Goal: Obtain resource: Download file/media

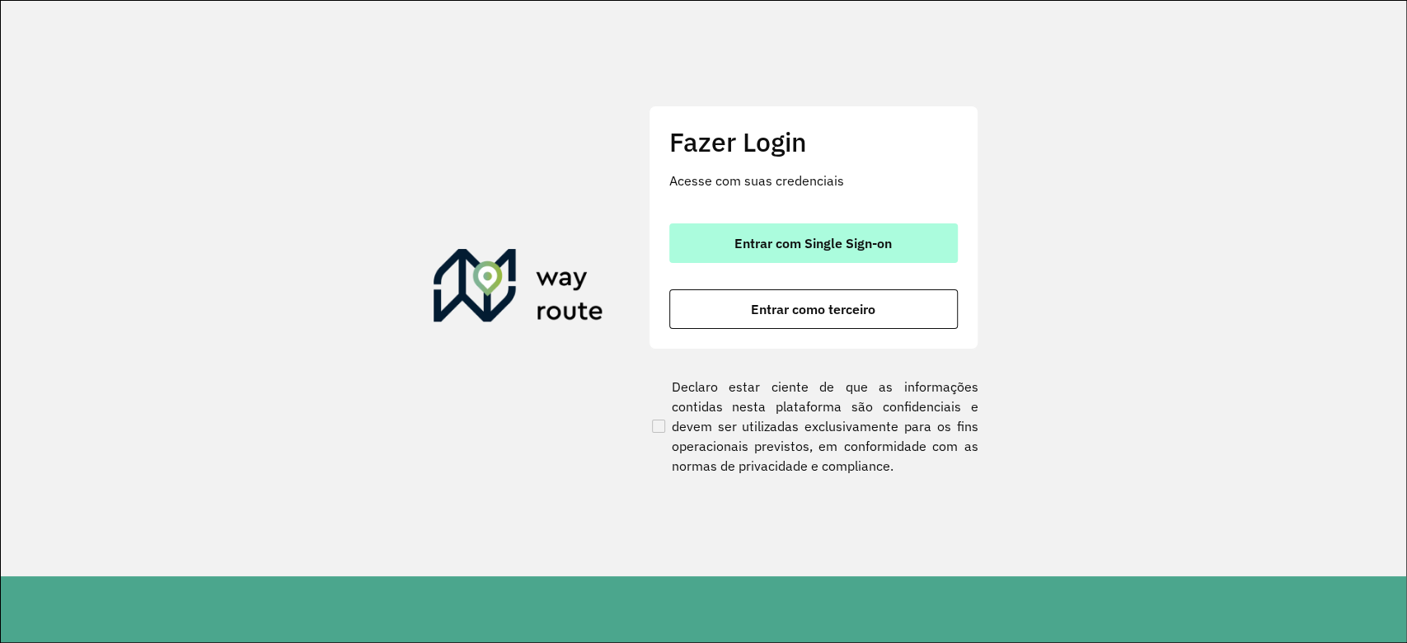
click at [890, 253] on button "Entrar com Single Sign-on" at bounding box center [813, 243] width 288 height 40
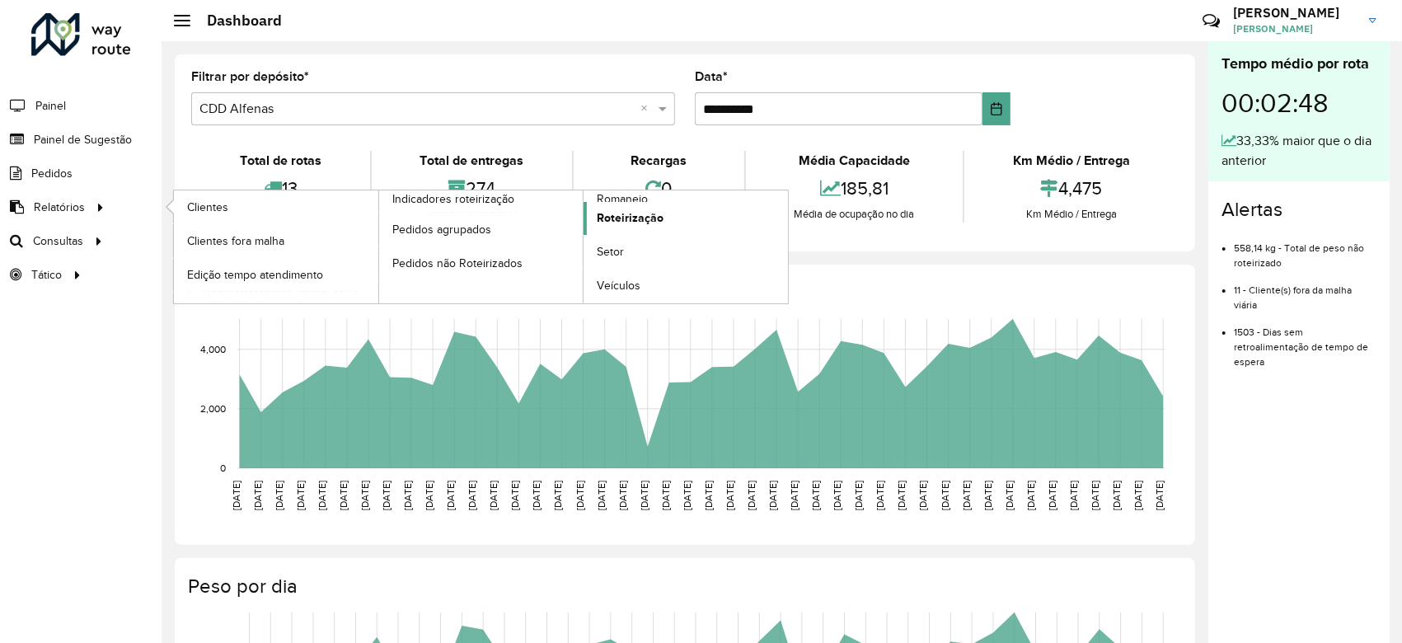
click at [648, 219] on span "Roteirização" at bounding box center [630, 217] width 67 height 17
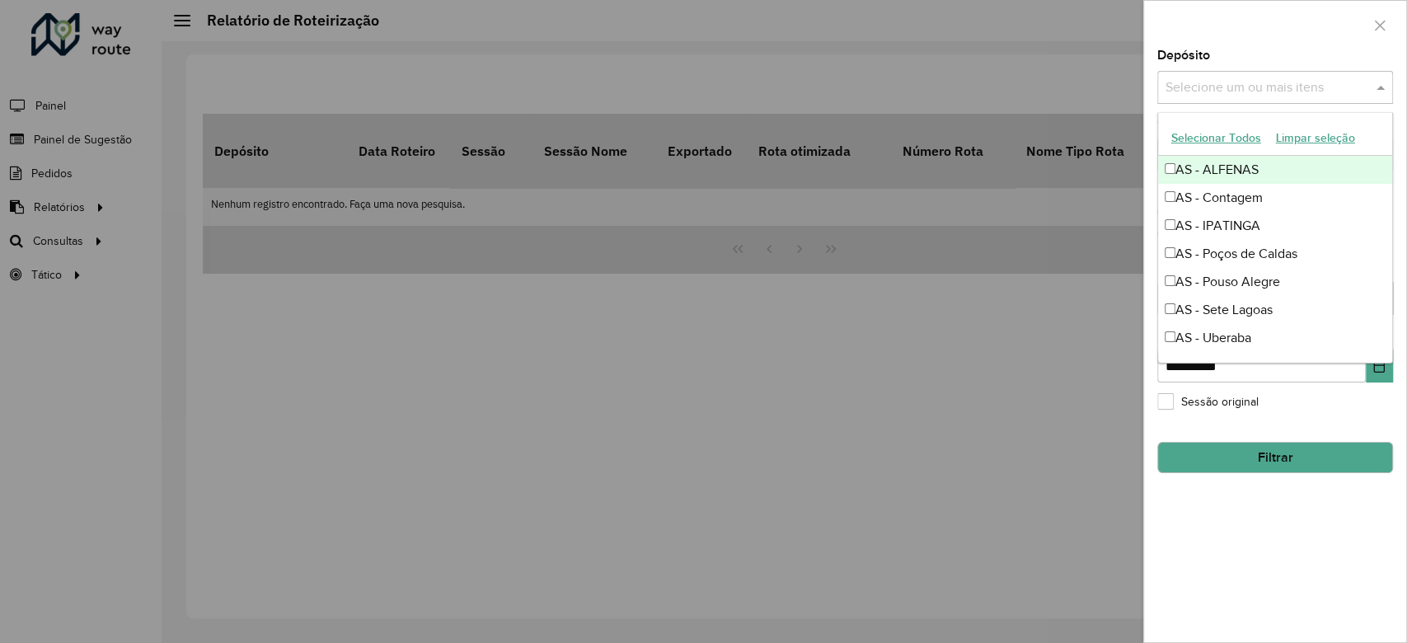
click at [1049, 96] on input "text" at bounding box center [1266, 88] width 211 height 20
click at [1049, 142] on button "Limpar seleção" at bounding box center [1315, 138] width 94 height 26
click at [1049, 139] on button "Selecionar Todos" at bounding box center [1215, 138] width 105 height 26
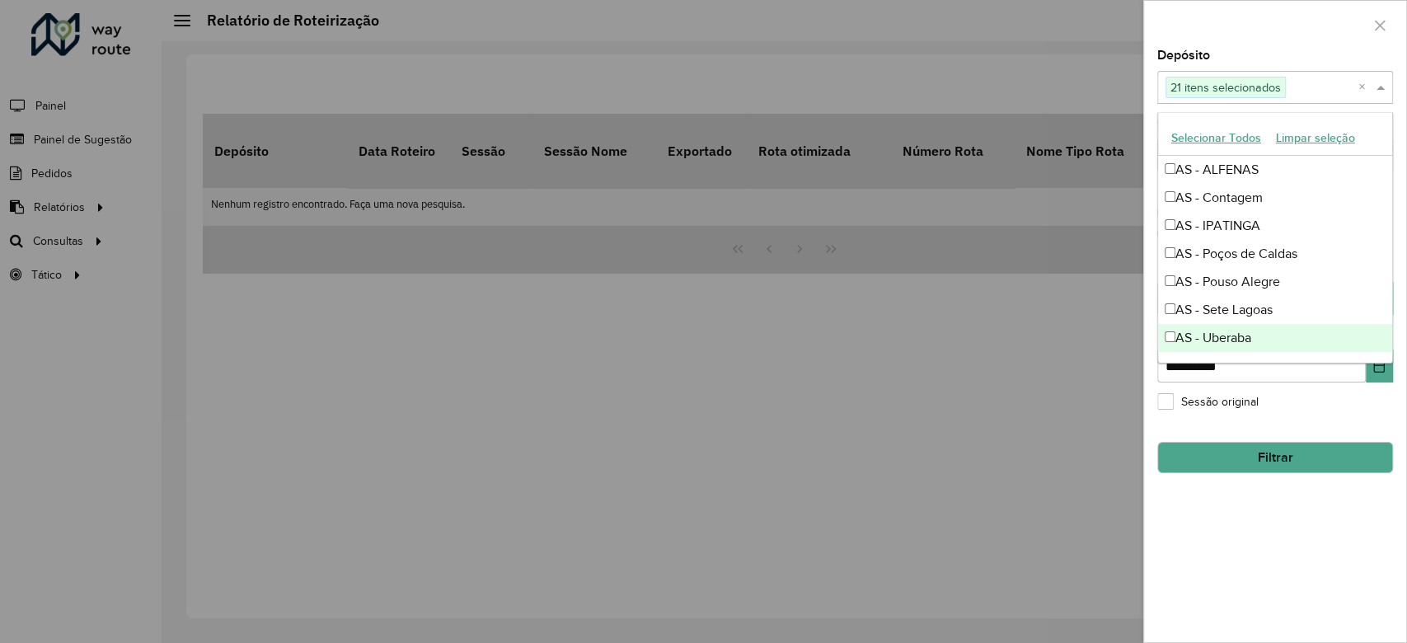
click at [1049, 481] on div "**********" at bounding box center [1275, 345] width 262 height 592
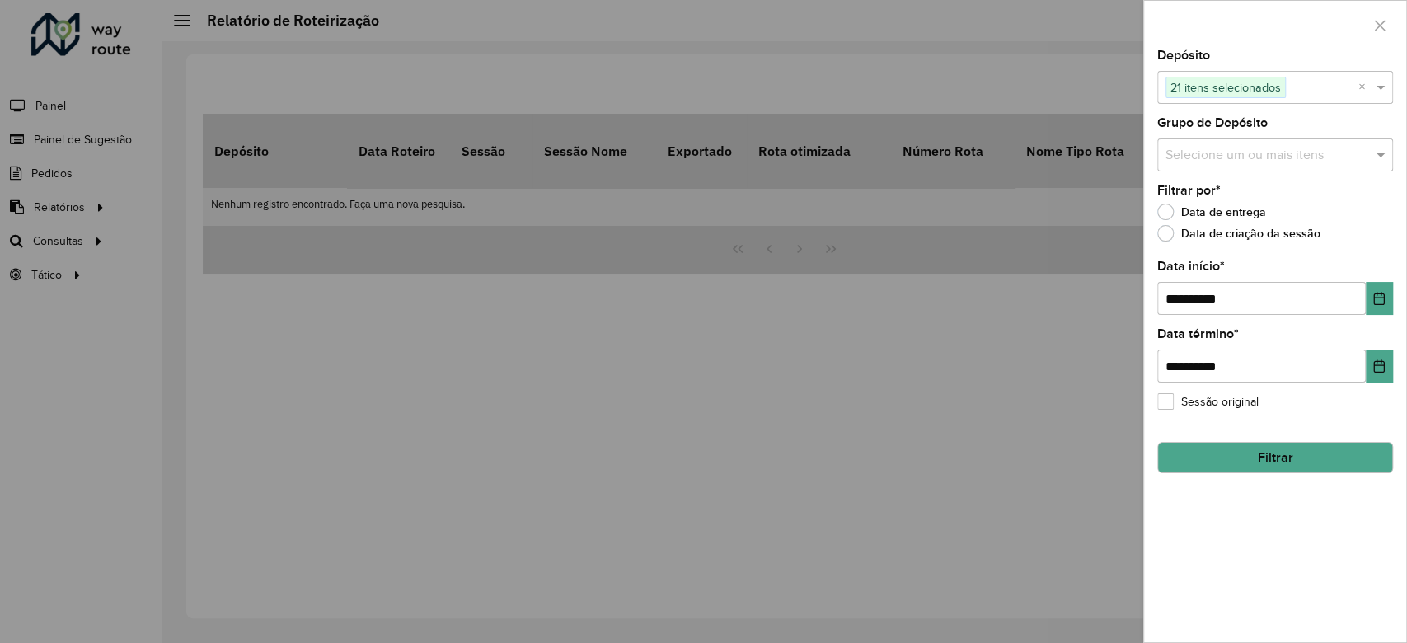
click at [1049, 96] on span "21 itens selecionados" at bounding box center [1225, 87] width 119 height 20
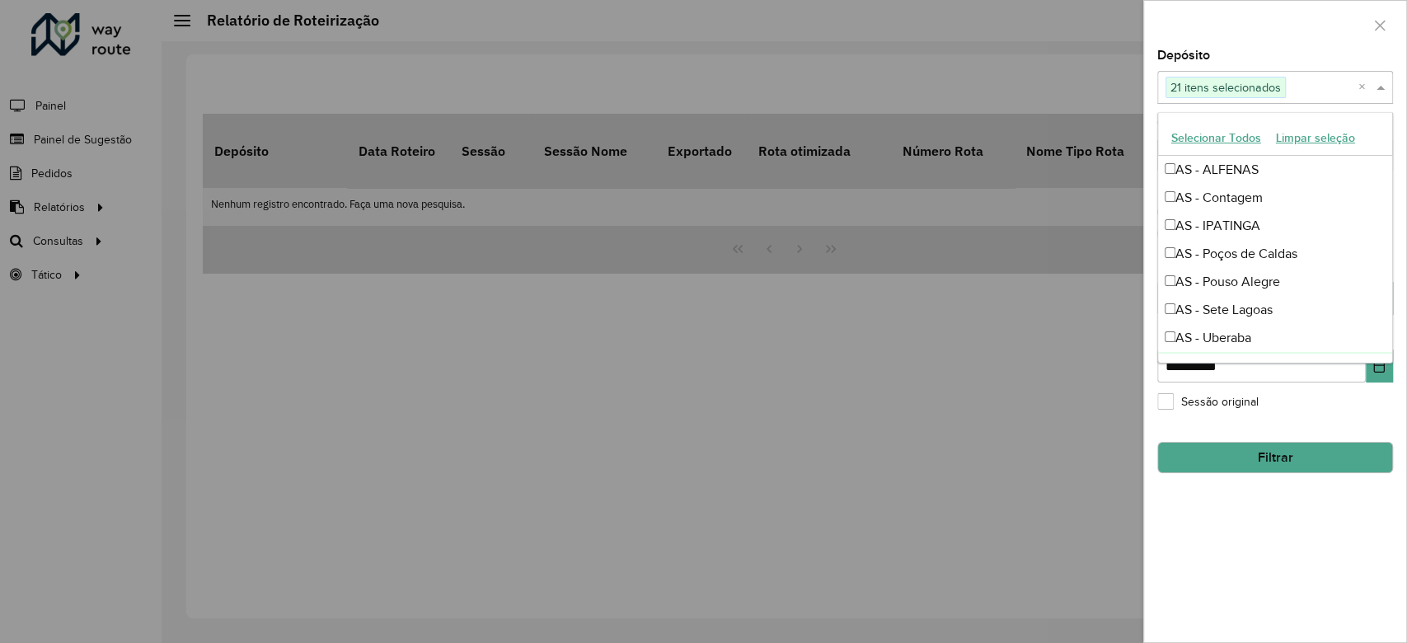
click at [1049, 481] on div "**********" at bounding box center [1275, 345] width 262 height 592
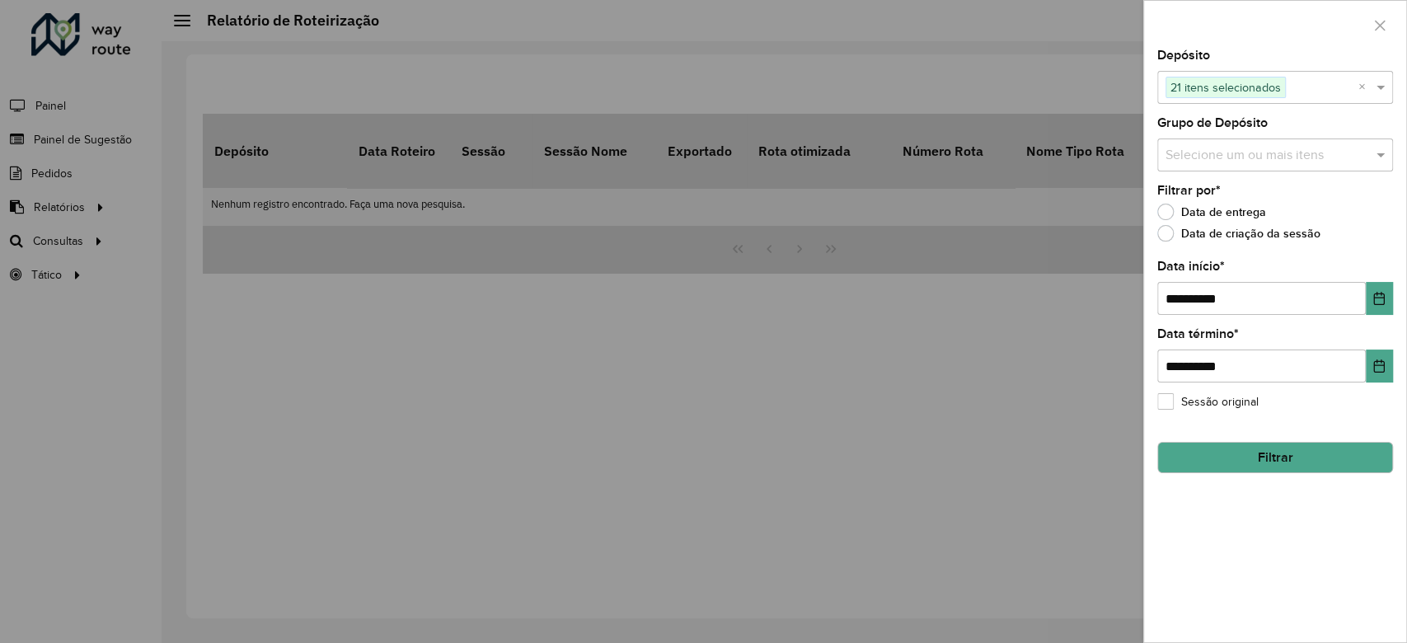
click at [1049, 89] on span "21 itens selecionados" at bounding box center [1225, 87] width 119 height 20
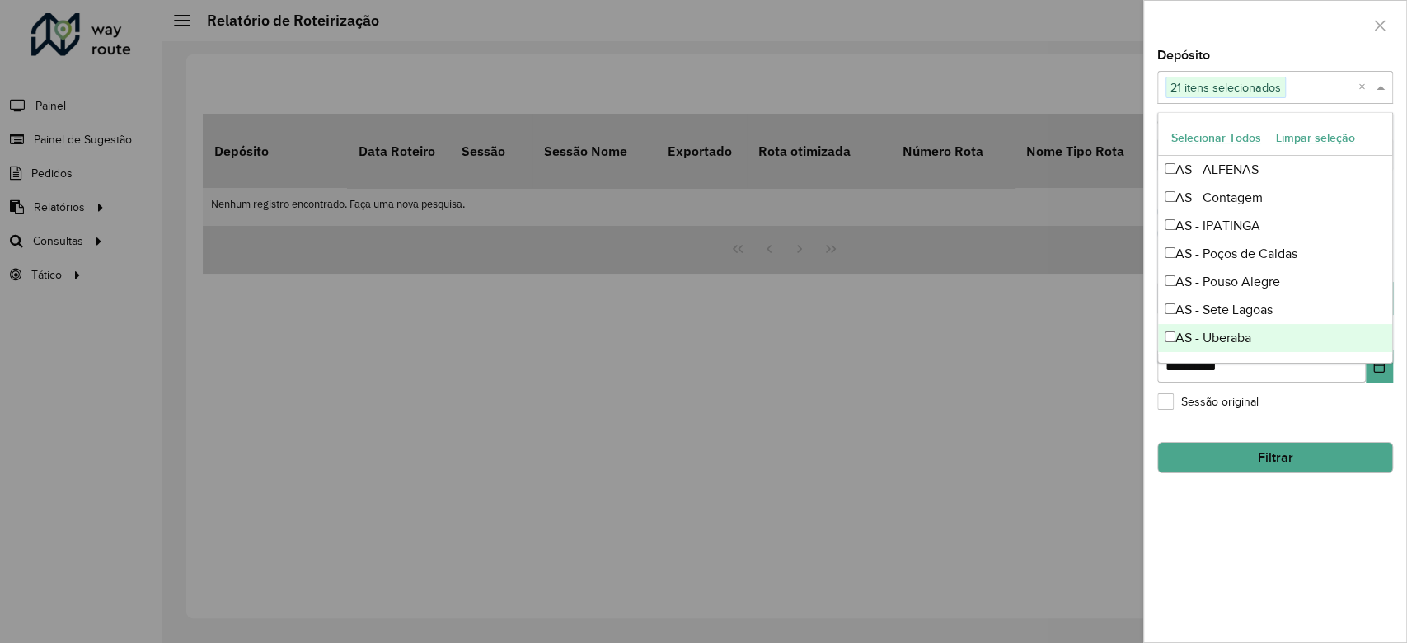
click at [1049, 481] on div "**********" at bounding box center [1275, 345] width 262 height 592
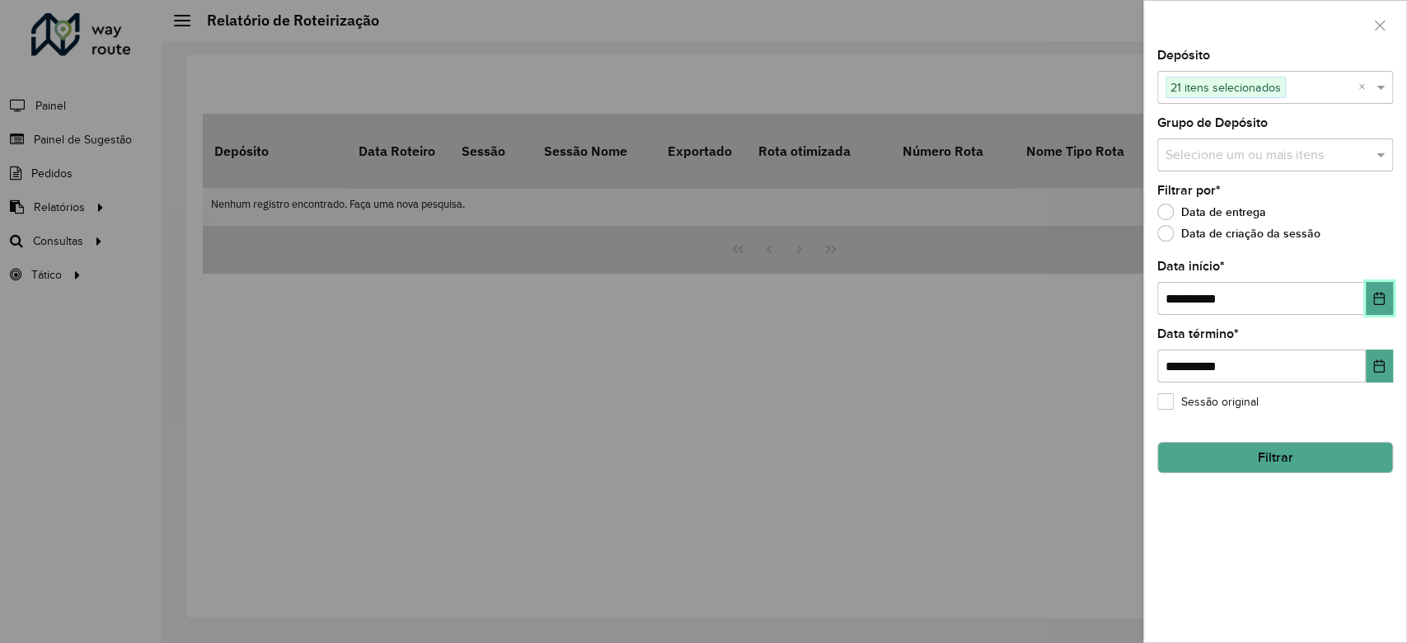
click at [1049, 303] on button "Choose Date" at bounding box center [1378, 298] width 27 height 33
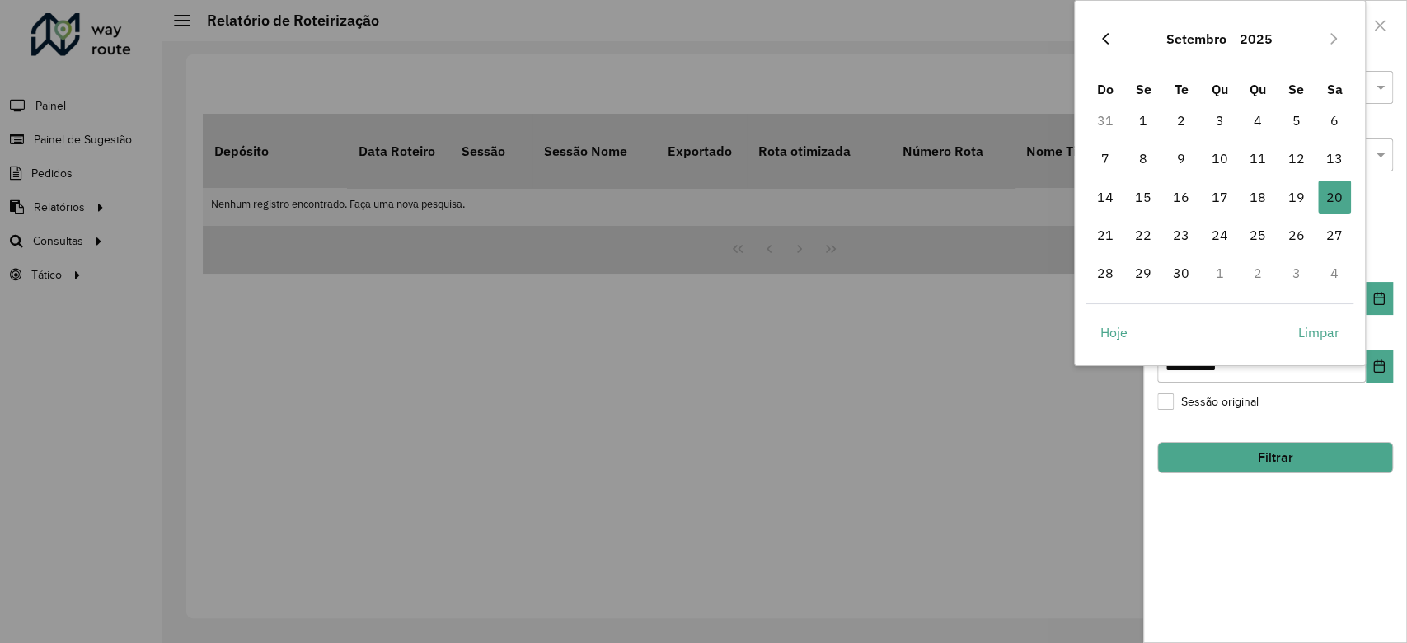
click at [1049, 44] on button "Previous Month" at bounding box center [1105, 39] width 26 height 26
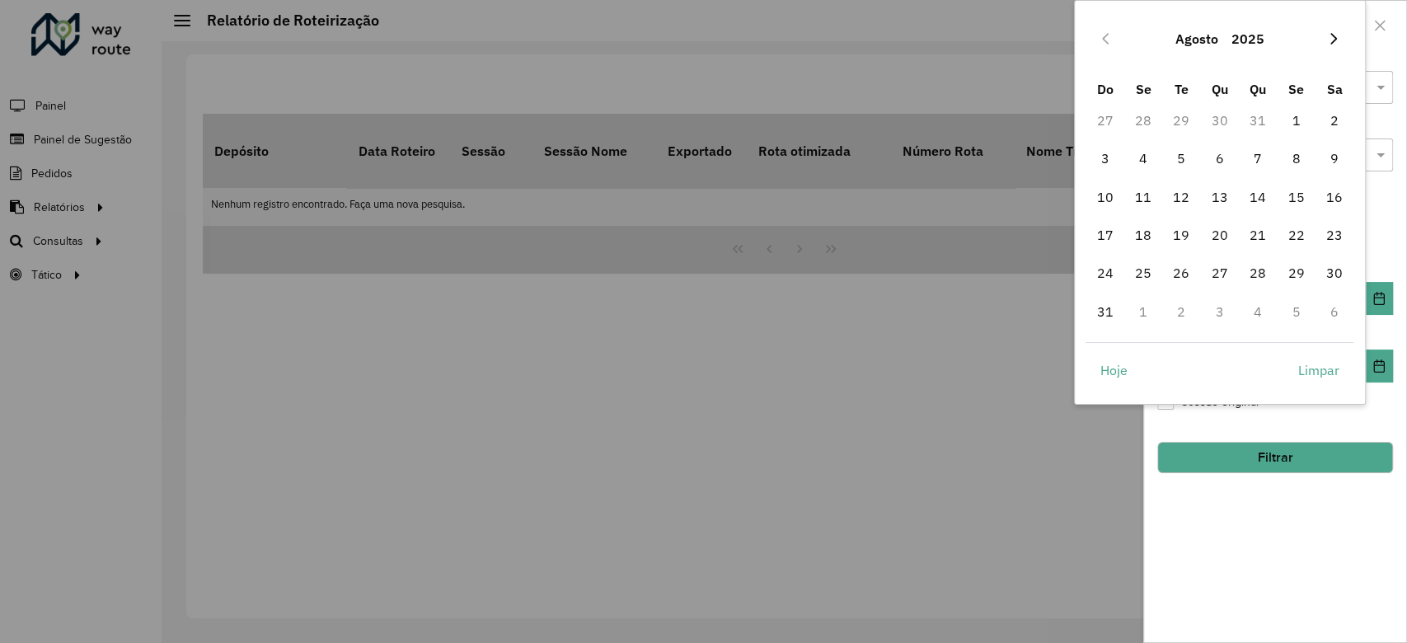
click at [1049, 35] on button "Next Month" at bounding box center [1333, 39] width 26 height 26
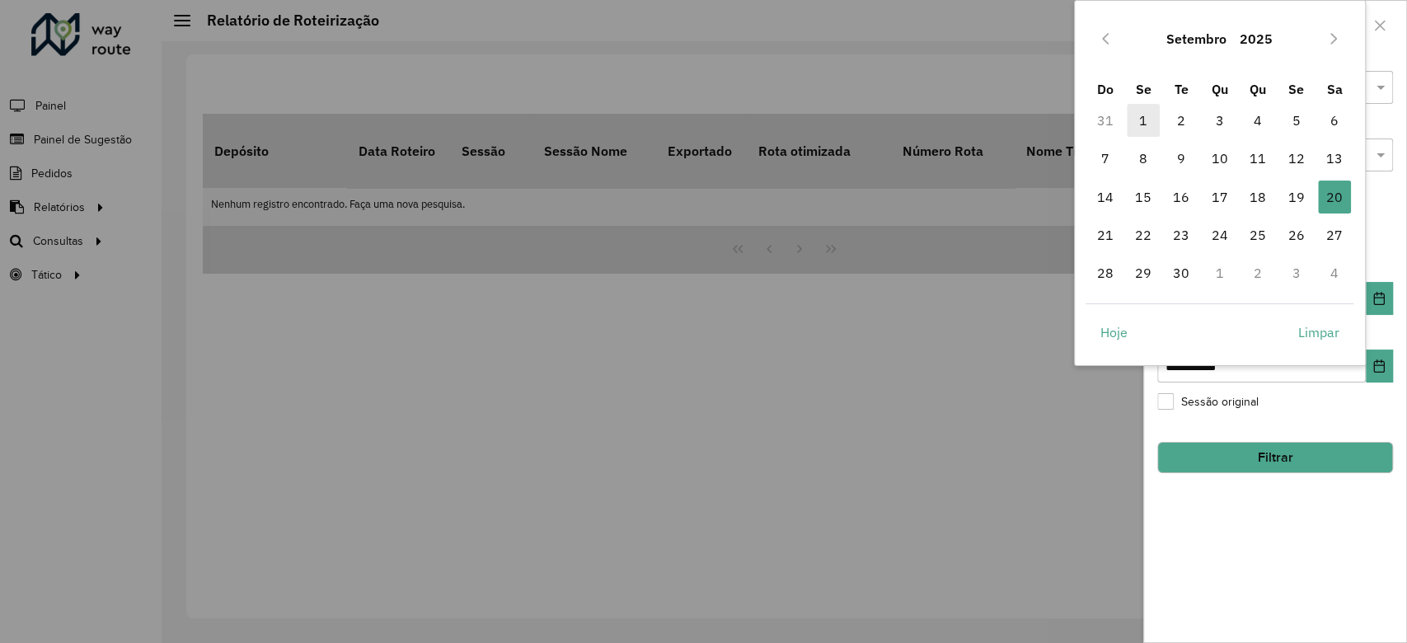
click at [1049, 127] on span "1" at bounding box center [1142, 120] width 33 height 33
type input "**********"
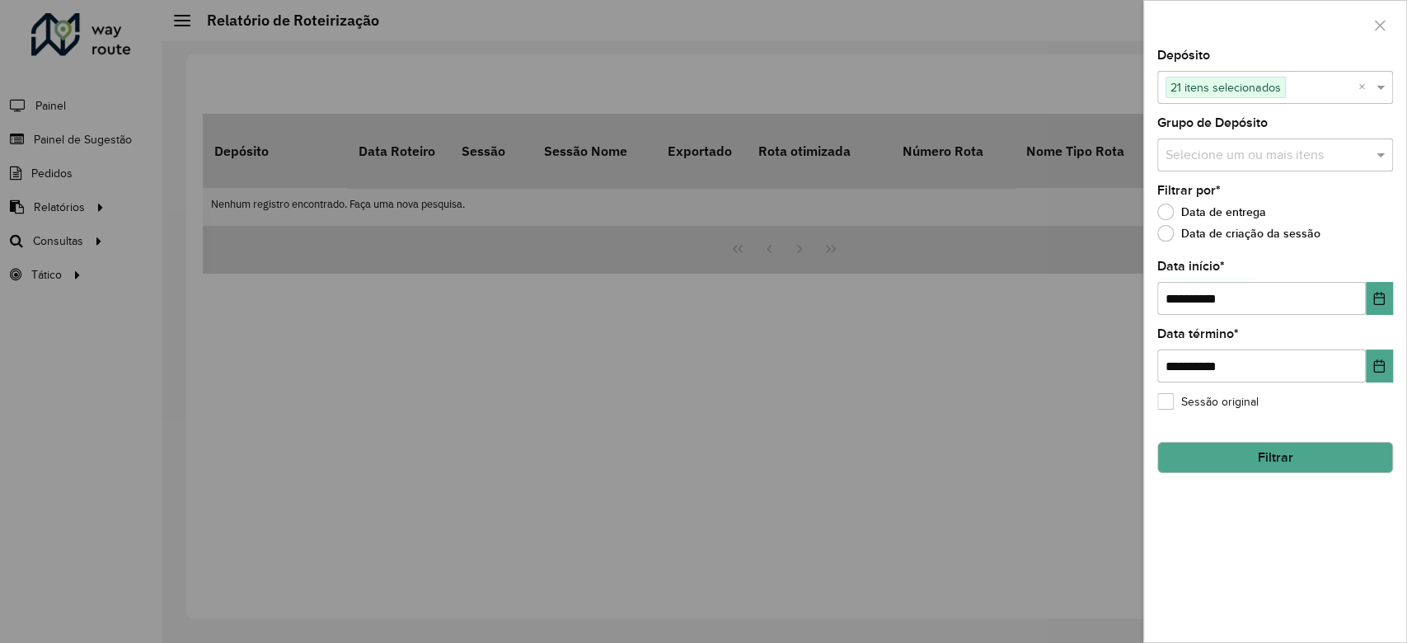
click at [1049, 452] on button "Filtrar" at bounding box center [1275, 457] width 236 height 31
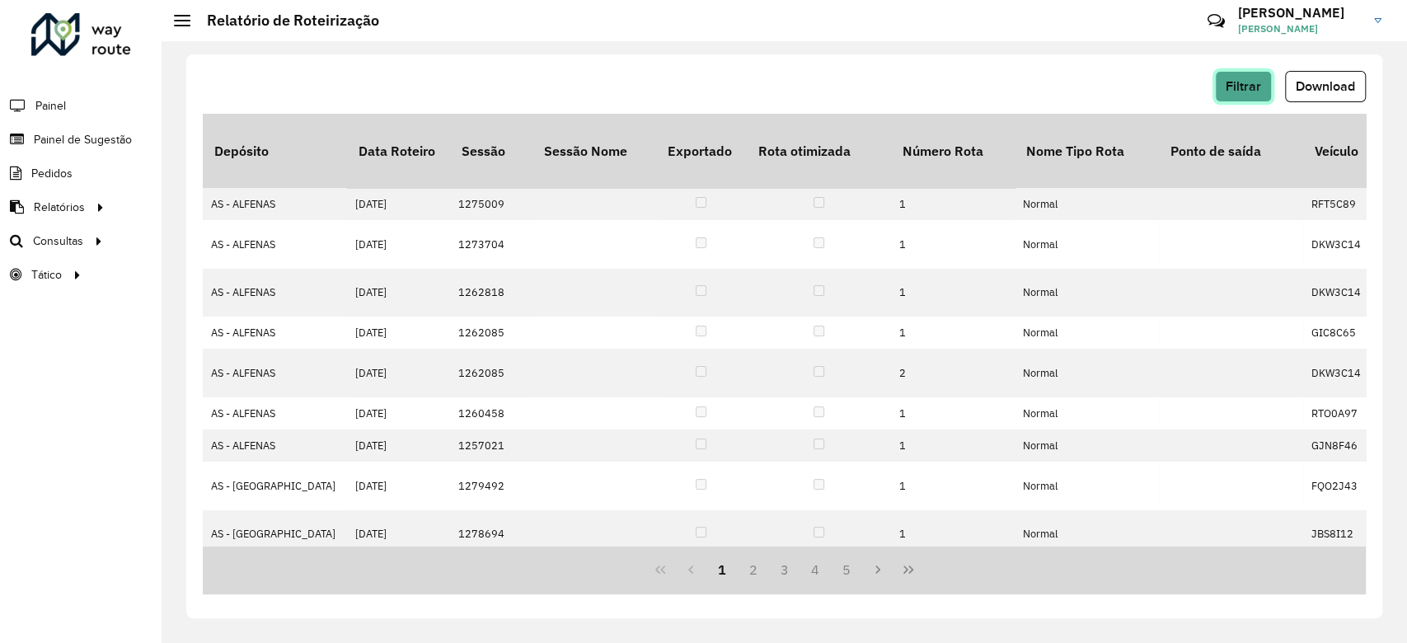
click at [1049, 83] on button "Filtrar" at bounding box center [1243, 86] width 57 height 31
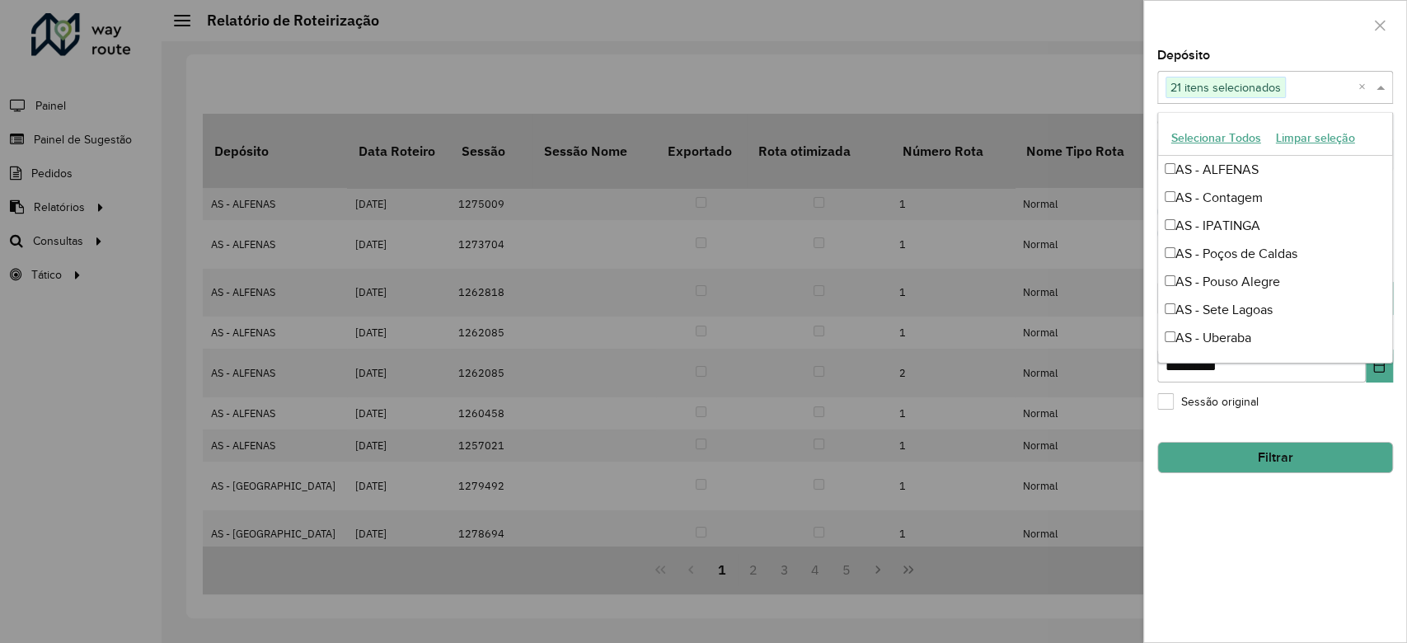
click at [1049, 89] on input "text" at bounding box center [1321, 88] width 73 height 20
click at [1049, 171] on div "AS - ALFENAS" at bounding box center [1275, 170] width 234 height 28
click at [1049, 187] on div "AS - Contagem" at bounding box center [1275, 198] width 234 height 28
click at [1049, 245] on div "AS - Poços de Caldas" at bounding box center [1275, 254] width 234 height 28
click at [1049, 272] on div "AS - Pouso Alegre" at bounding box center [1275, 282] width 234 height 28
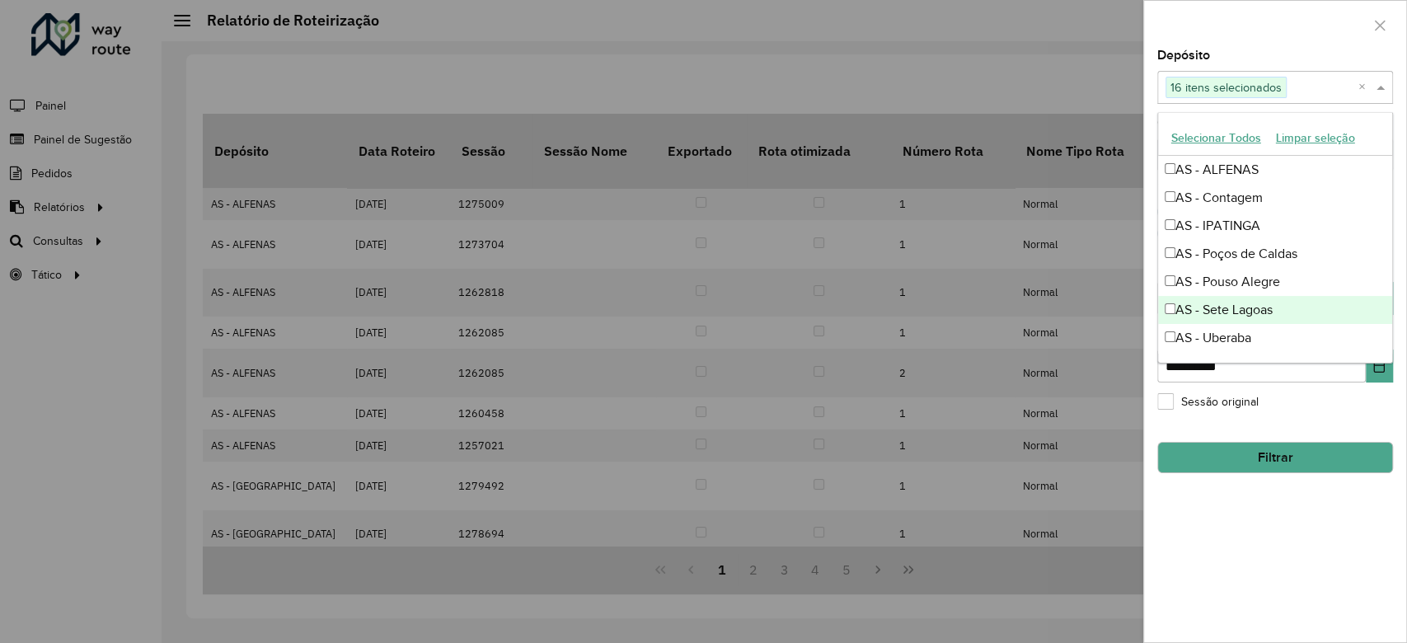
click at [1049, 313] on div "AS - Sete Lagoas" at bounding box center [1275, 310] width 234 height 28
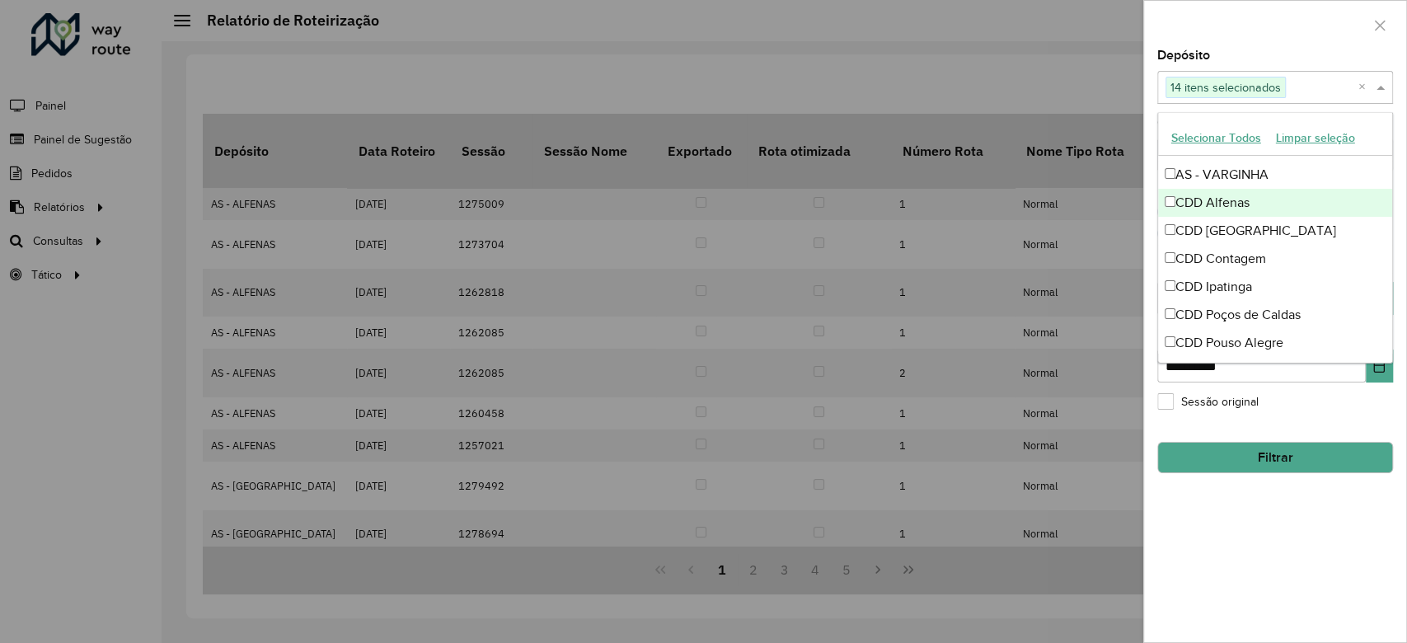
scroll to position [110, 0]
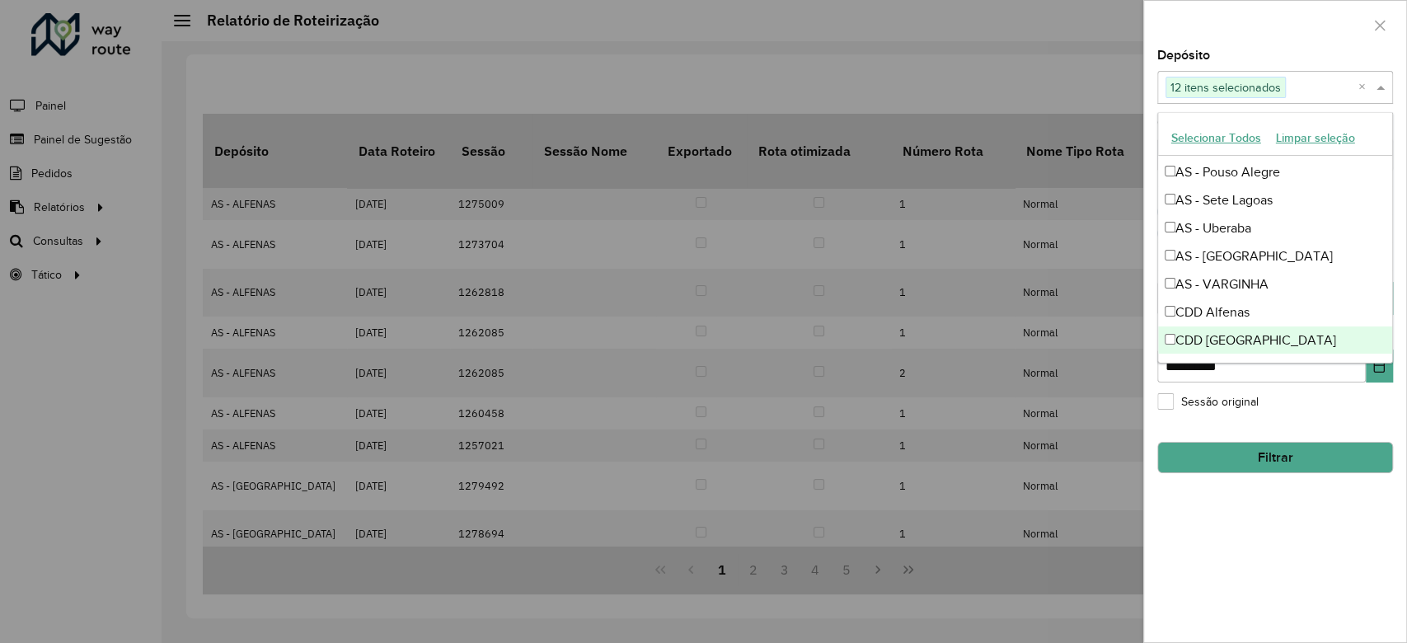
click at [1049, 481] on div "**********" at bounding box center [1275, 345] width 262 height 592
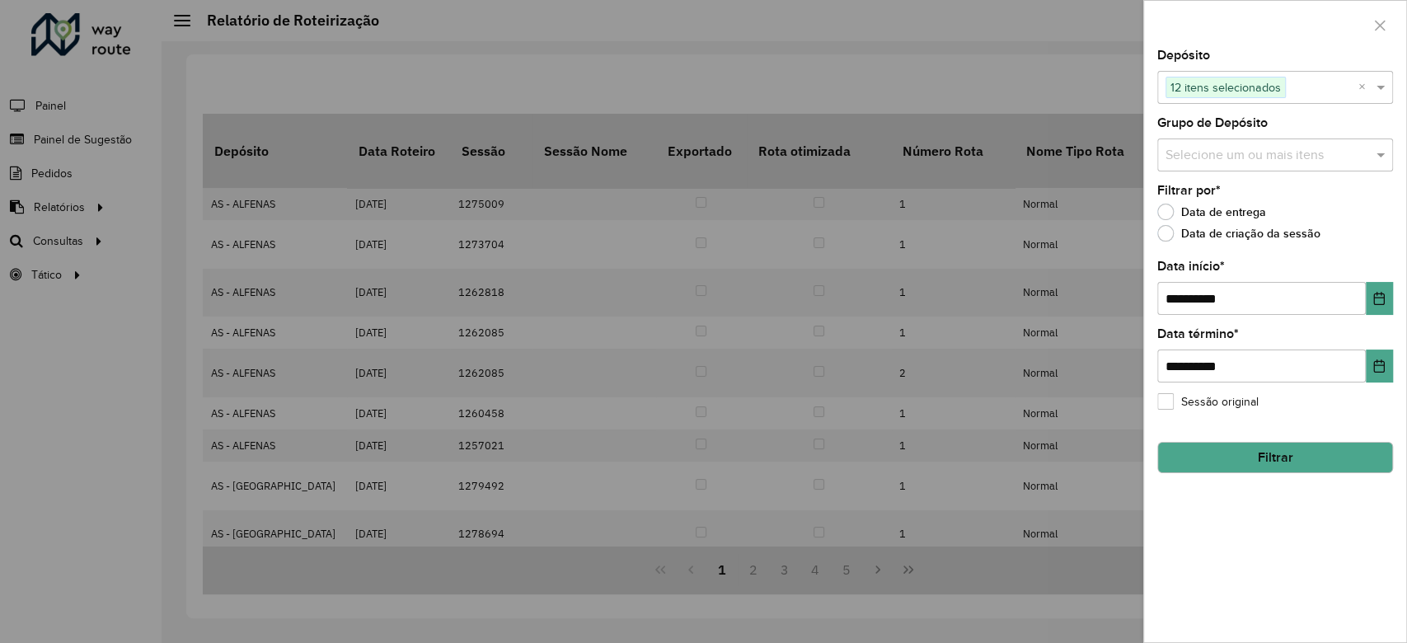
click at [1049, 464] on button "Filtrar" at bounding box center [1275, 457] width 236 height 31
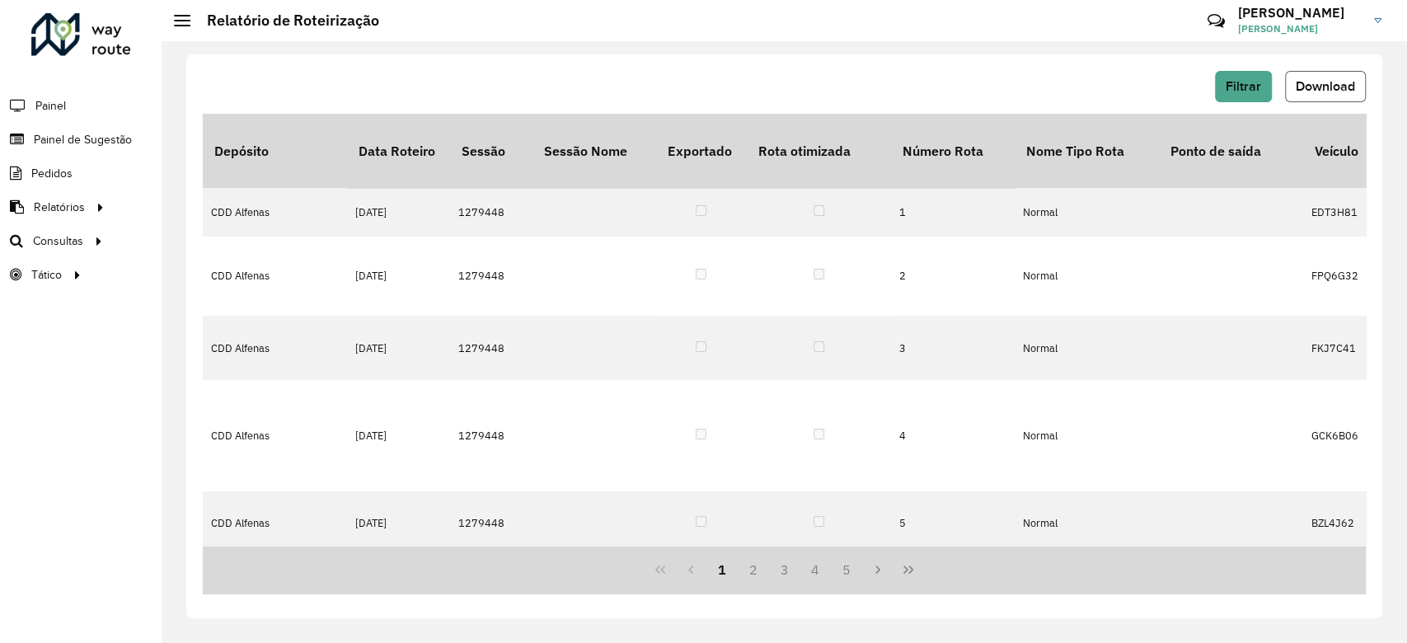
click at [1049, 82] on span "Download" at bounding box center [1324, 86] width 59 height 14
